Goal: Transaction & Acquisition: Purchase product/service

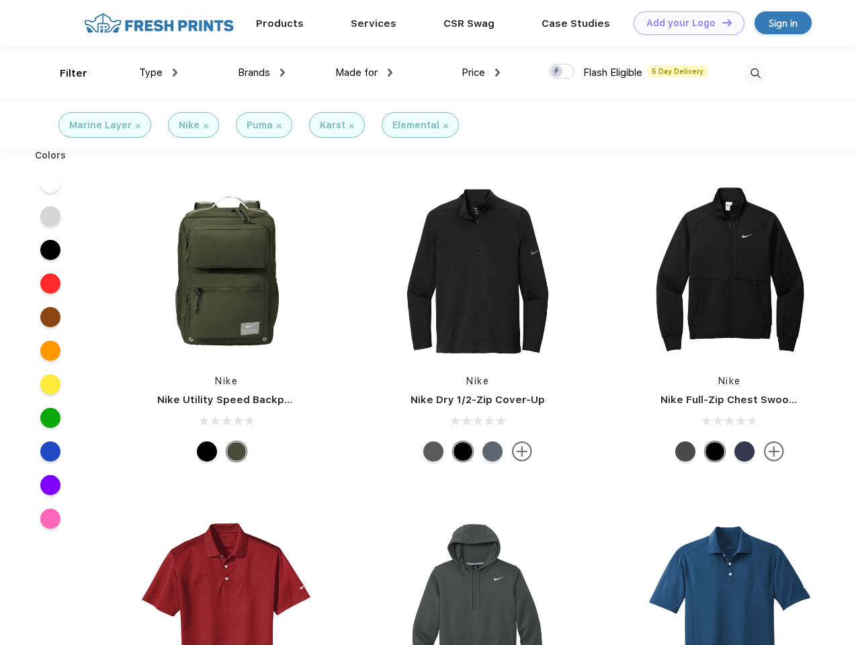
scroll to position [1, 0]
click at [684, 23] on link "Add your Logo Design Tool" at bounding box center [689, 23] width 111 height 24
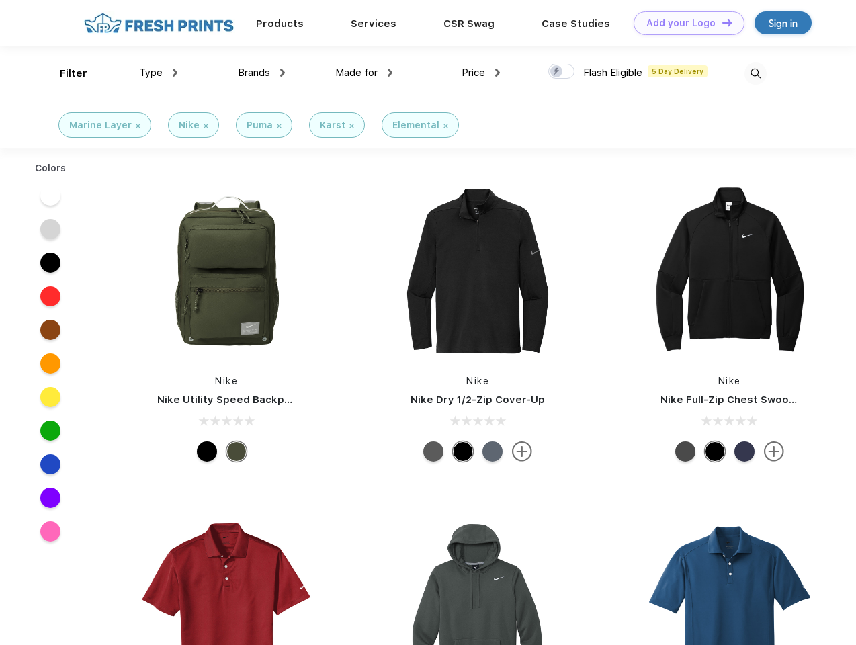
click at [0, 0] on div "Design Tool" at bounding box center [0, 0] width 0 height 0
click at [721, 22] on link "Add your Logo Design Tool" at bounding box center [689, 23] width 111 height 24
click at [65, 73] on div "Filter" at bounding box center [74, 73] width 28 height 15
click at [159, 73] on span "Type" at bounding box center [151, 73] width 24 height 12
click at [261, 73] on span "Brands" at bounding box center [254, 73] width 32 height 12
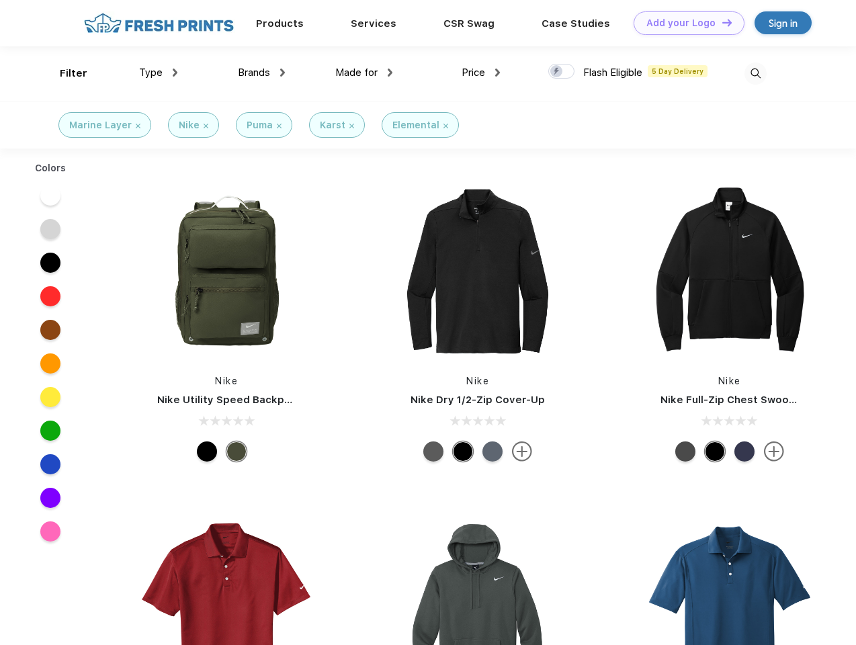
click at [364, 73] on span "Made for" at bounding box center [356, 73] width 42 height 12
click at [481, 73] on span "Price" at bounding box center [474, 73] width 24 height 12
click at [562, 72] on div at bounding box center [562, 71] width 26 height 15
click at [557, 72] on input "checkbox" at bounding box center [553, 67] width 9 height 9
click at [756, 73] on img at bounding box center [756, 74] width 22 height 22
